Goal: Task Accomplishment & Management: Manage account settings

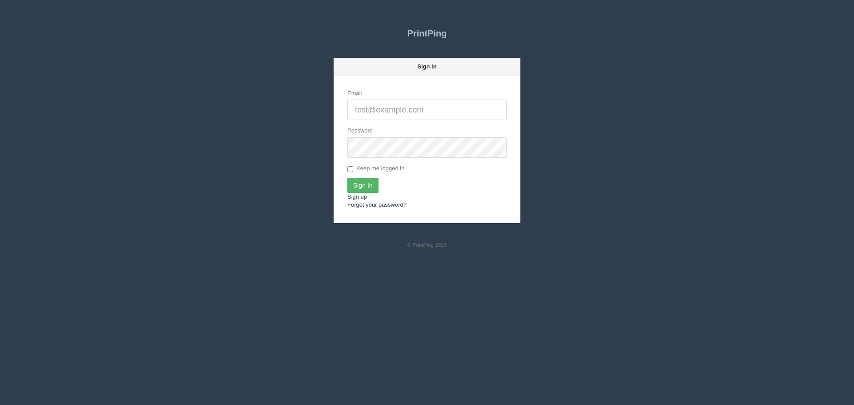
type input "[PERSON_NAME][EMAIL_ADDRESS][DOMAIN_NAME]"
click at [359, 187] on input "Sign In" at bounding box center [362, 185] width 31 height 15
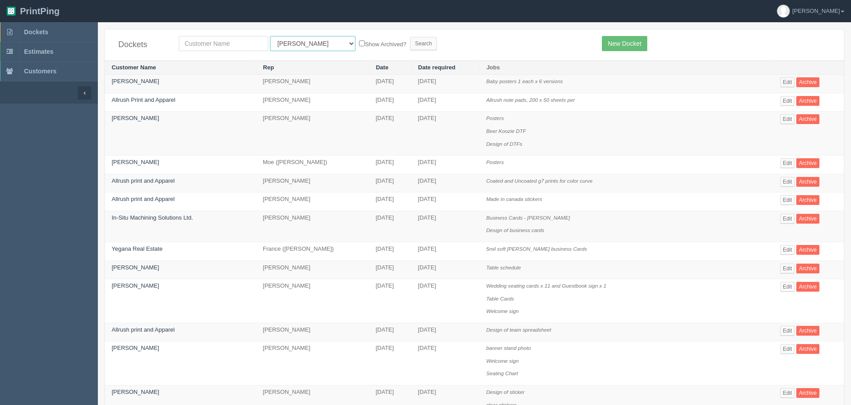
click at [294, 38] on select "All Users Ali Ali Test 1 Aly Amy Ankit Arif Brandon Dan France Greg Jim Mark Ma…" at bounding box center [312, 43] width 85 height 15
select select "56"
click at [270, 36] on select "All Users Ali Ali Test 1 Aly Amy Ankit Arif Brandon Dan France Greg Jim Mark Ma…" at bounding box center [312, 43] width 85 height 15
click at [410, 41] on input "Search" at bounding box center [423, 43] width 27 height 13
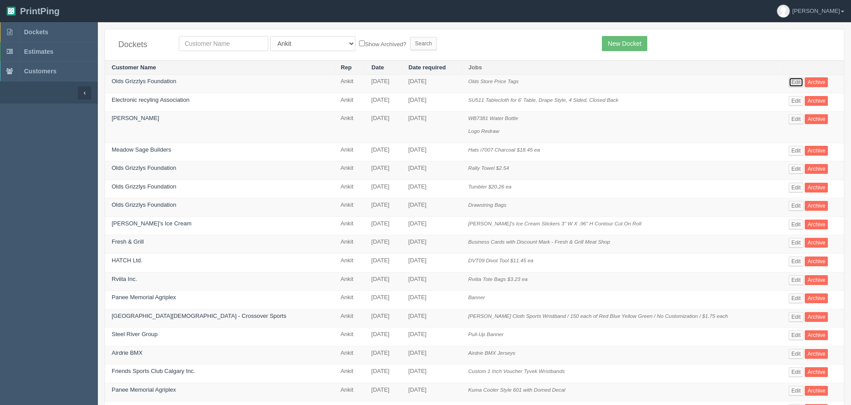
click at [789, 77] on link "Edit" at bounding box center [796, 82] width 15 height 10
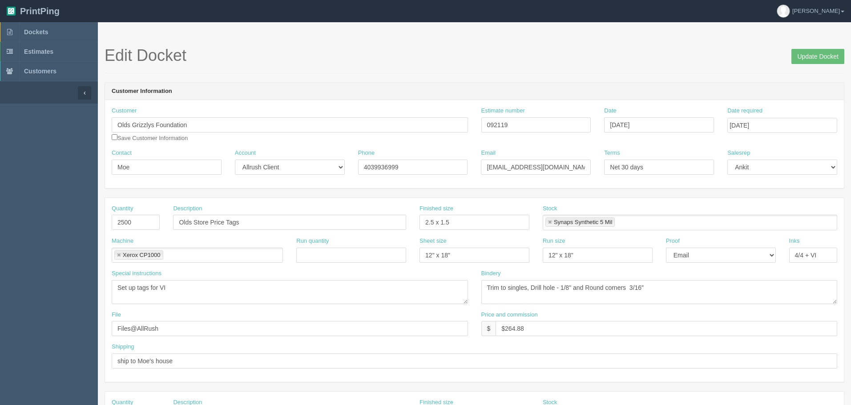
click at [597, 96] on header "Customer Information" at bounding box center [474, 92] width 739 height 18
